Goal: Navigation & Orientation: Find specific page/section

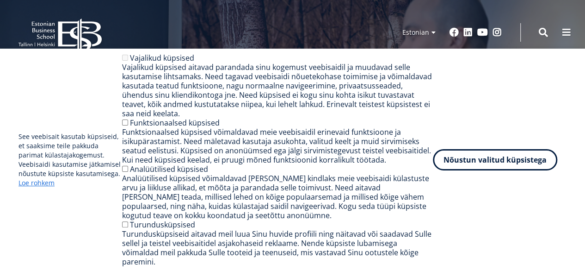
click at [467, 164] on button "Nõustun valitud küpsistega" at bounding box center [495, 159] width 124 height 21
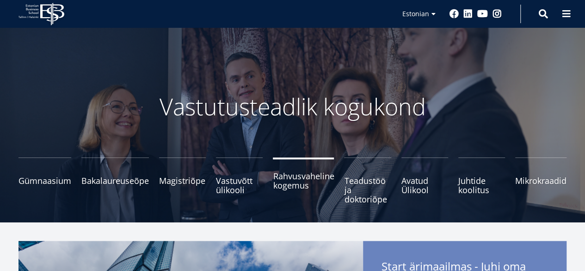
scroll to position [18, 0]
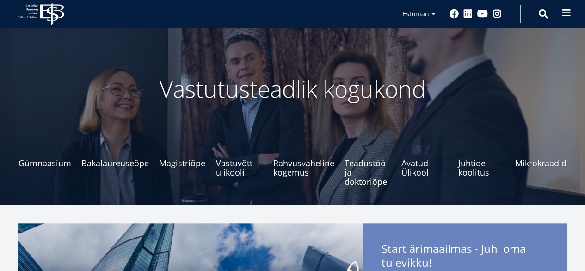
click at [561, 13] on button at bounding box center [566, 13] width 18 height 18
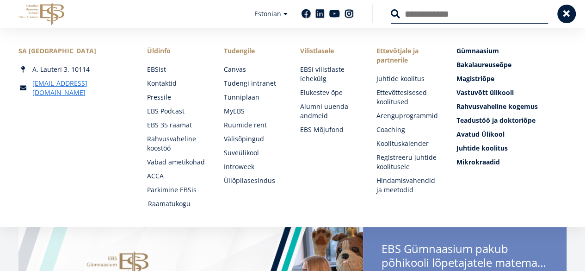
click at [173, 203] on link "Raamatukogu" at bounding box center [177, 203] width 58 height 9
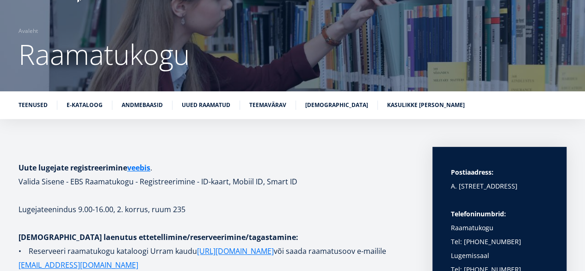
scroll to position [57, 0]
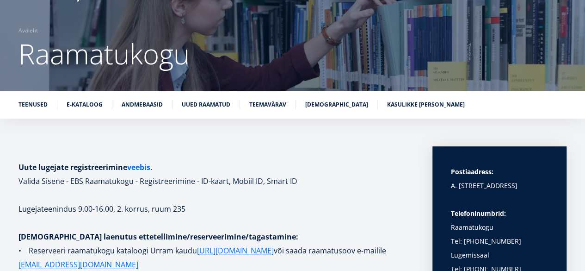
click at [148, 166] on link "veebis" at bounding box center [138, 167] width 23 height 14
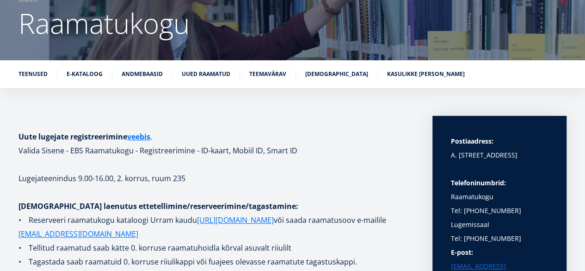
scroll to position [89, 0]
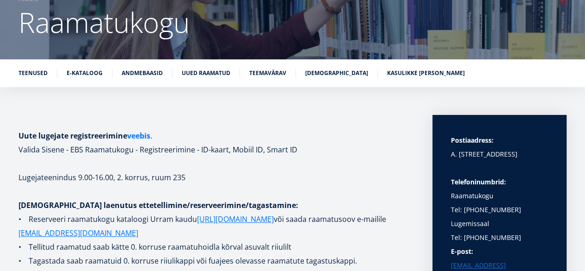
click at [144, 133] on link "veebis" at bounding box center [138, 136] width 23 height 14
click at [141, 131] on link "veebis" at bounding box center [138, 136] width 23 height 14
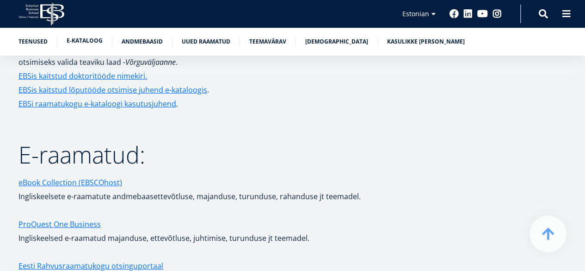
scroll to position [1545, 0]
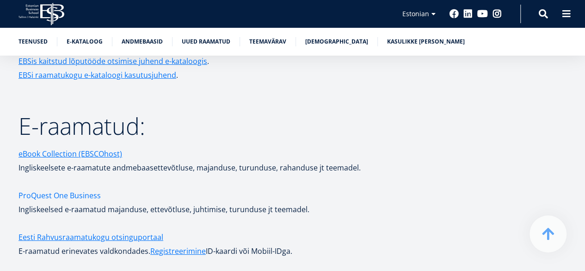
click at [55, 188] on link "ProQuest One Business" at bounding box center [59, 195] width 82 height 14
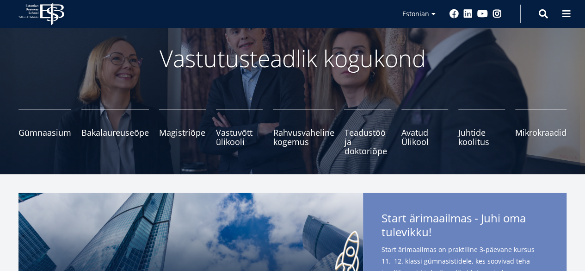
scroll to position [49, 0]
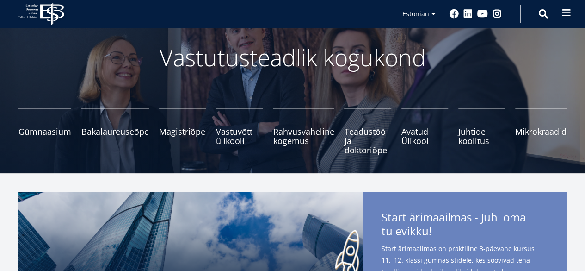
click at [566, 12] on span at bounding box center [566, 12] width 9 height 9
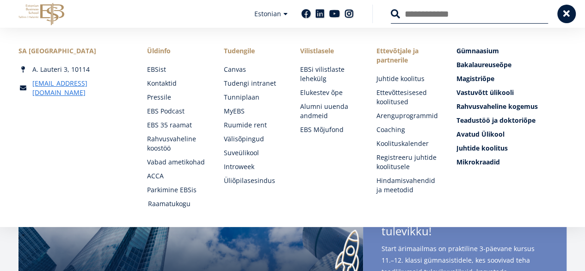
click at [177, 203] on link "Raamatukogu" at bounding box center [177, 203] width 58 height 9
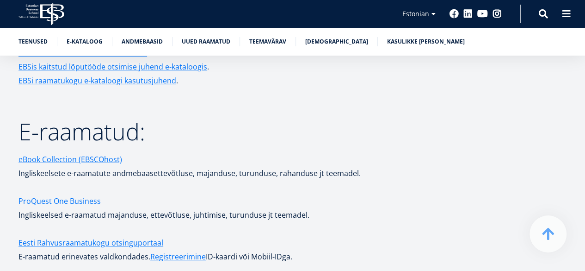
scroll to position [1545, 0]
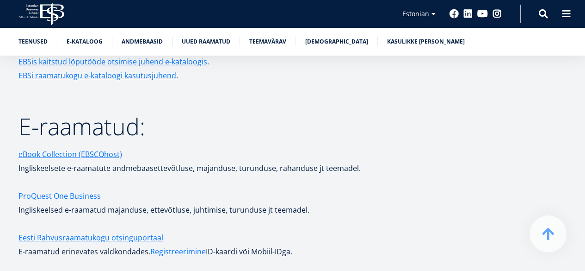
click at [81, 189] on link "ProQuest One Business" at bounding box center [59, 196] width 82 height 14
click at [67, 189] on link "ProQuest One Business" at bounding box center [59, 196] width 82 height 14
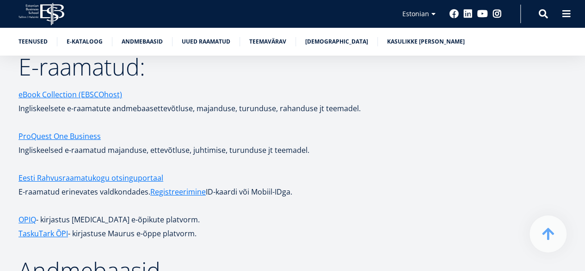
scroll to position [1606, 0]
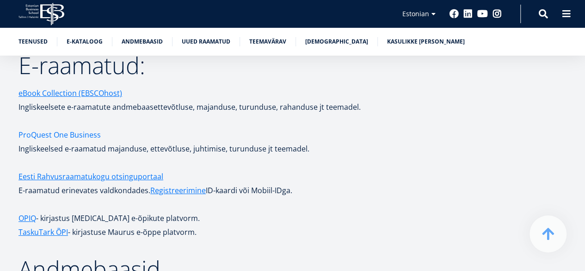
click at [63, 128] on link "ProQuest One Business" at bounding box center [59, 135] width 82 height 14
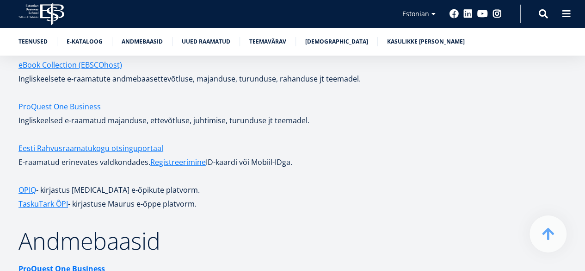
scroll to position [1606, 0]
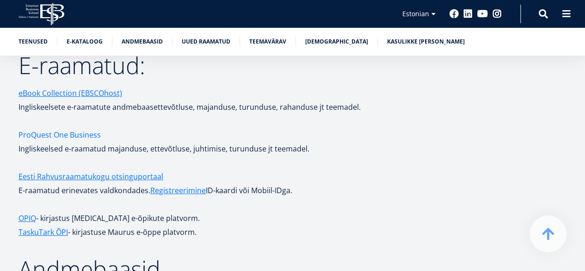
click at [77, 128] on link "ProQuest One Business" at bounding box center [59, 135] width 82 height 14
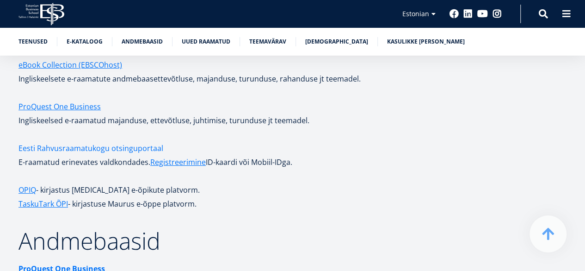
scroll to position [1606, 0]
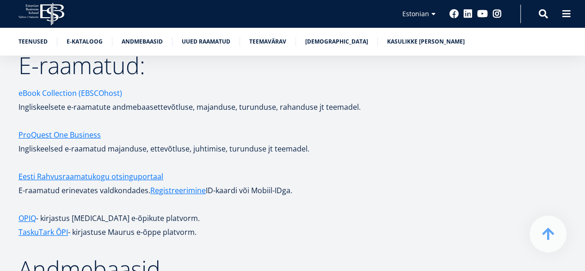
click at [72, 86] on link "eBook Collection (EBSCOhost)" at bounding box center [70, 93] width 104 height 14
